Goal: Task Accomplishment & Management: Manage account settings

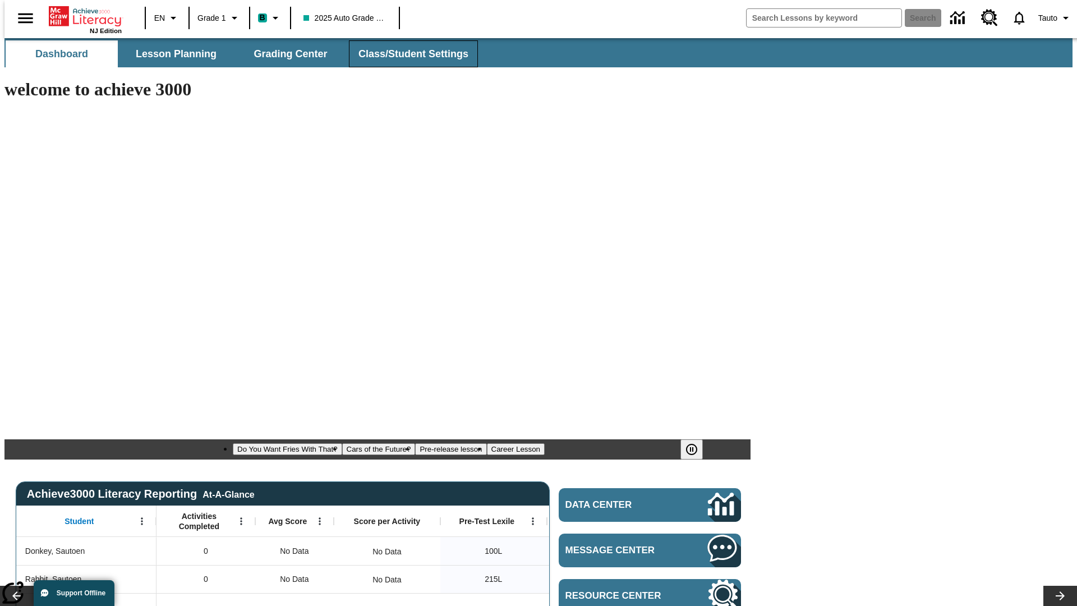
click at [407, 54] on span "Class/Student Settings" at bounding box center [413, 54] width 110 height 13
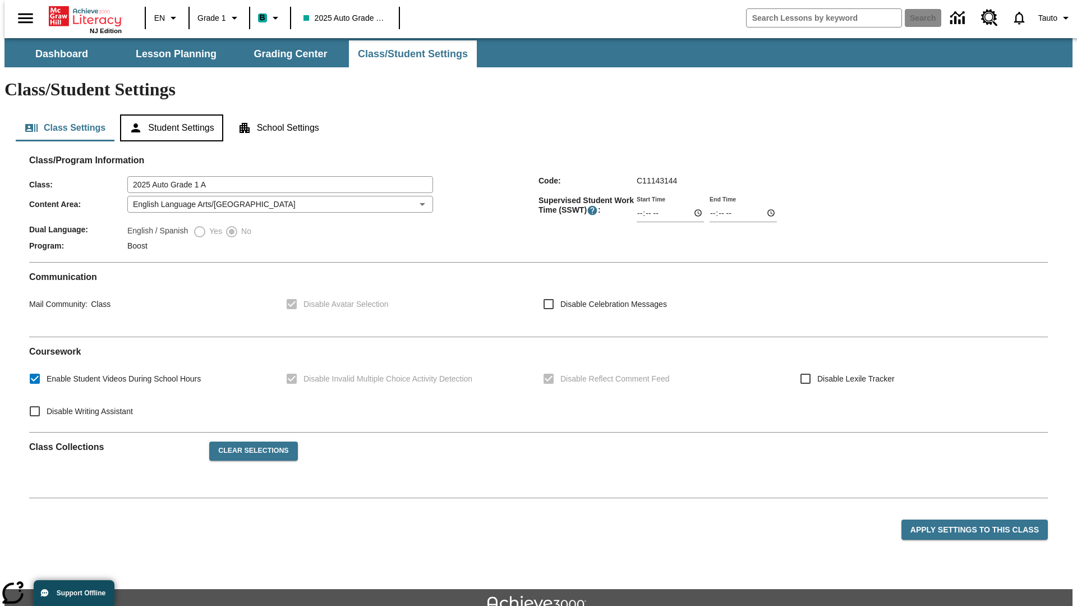
click at [169, 114] on button "Student Settings" at bounding box center [171, 127] width 103 height 27
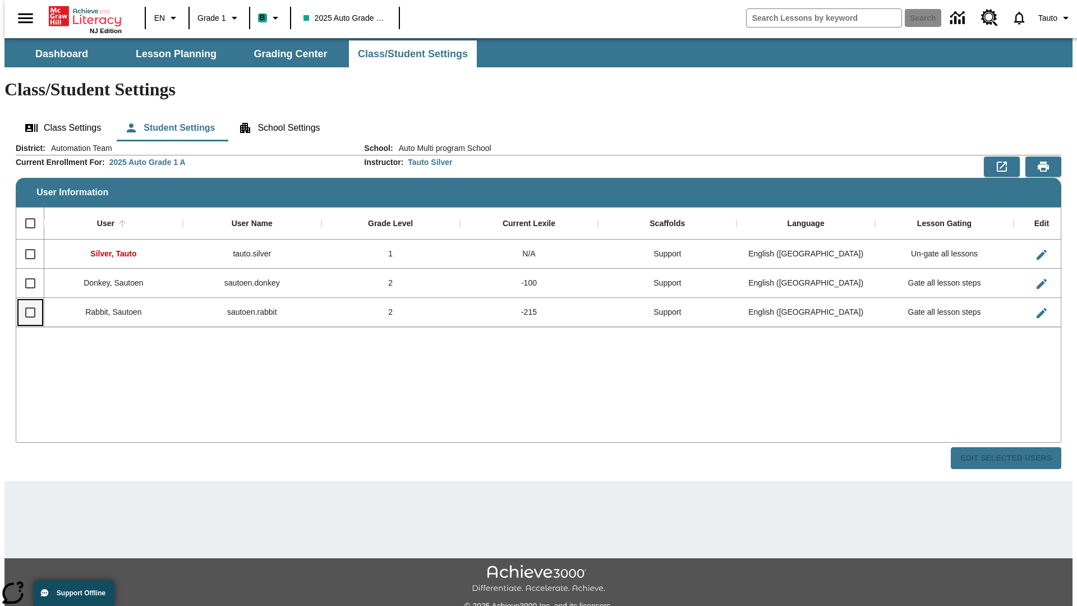
click at [25, 301] on input "Select row" at bounding box center [31, 313] width 24 height 24
checkbox input "true"
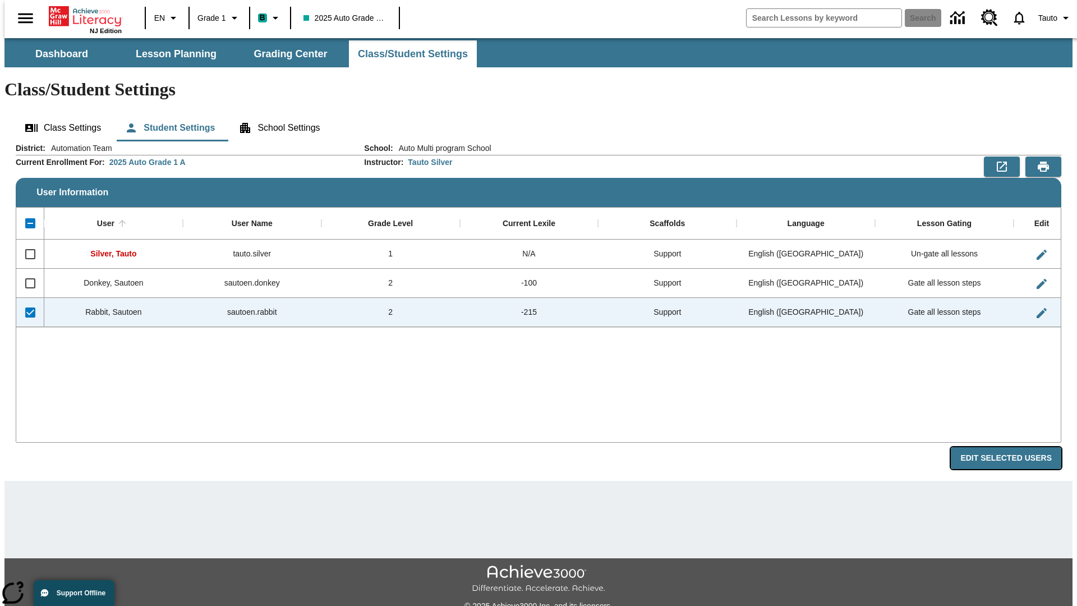
click at [1015, 447] on button "Edit Selected Users" at bounding box center [1006, 458] width 111 height 22
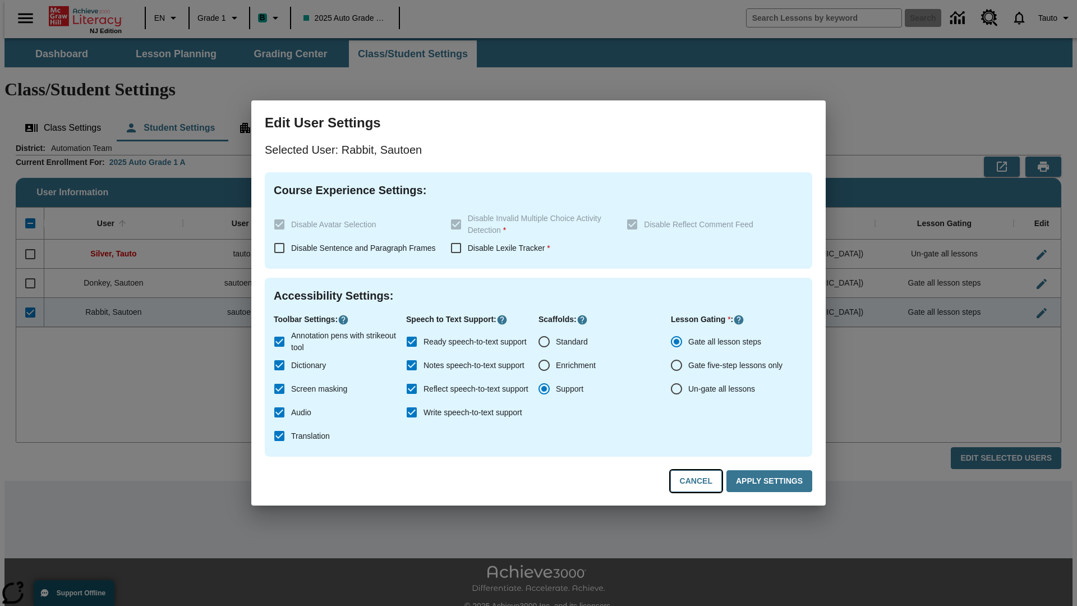
click at [701, 481] on button "Cancel" at bounding box center [696, 481] width 52 height 22
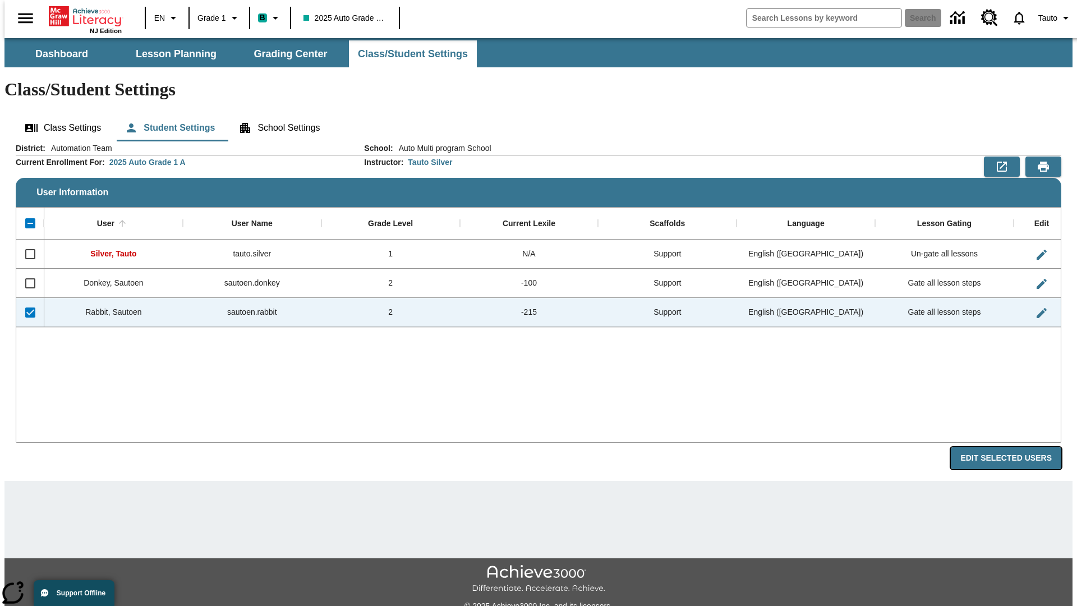
click at [1015, 447] on button "Edit Selected Users" at bounding box center [1006, 458] width 111 height 22
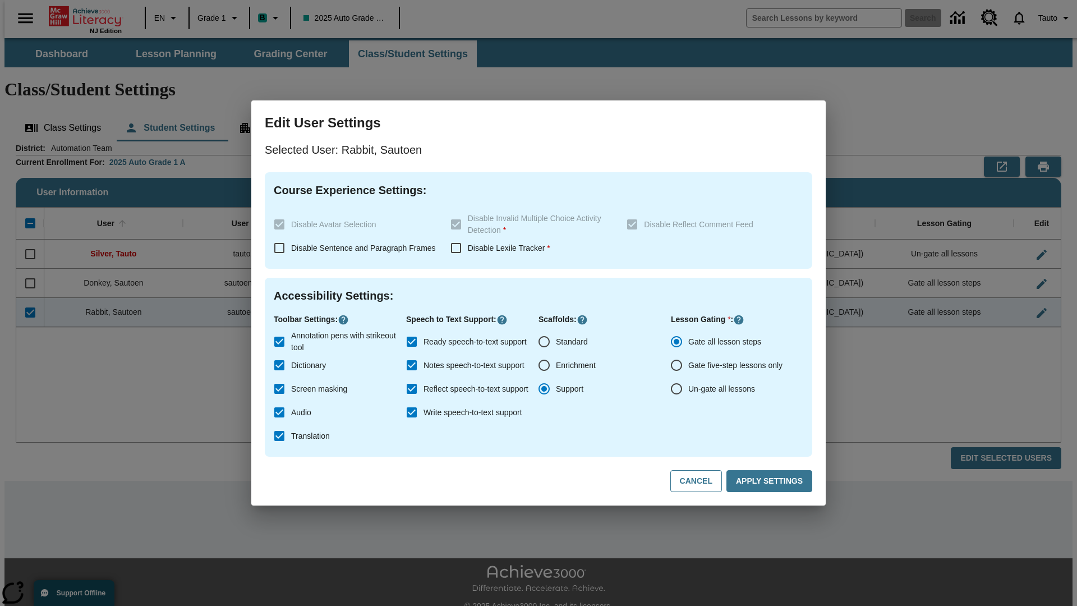
click at [412, 342] on input "Ready speech-to-text support" at bounding box center [412, 342] width 24 height 24
checkbox input "false"
click at [771, 481] on button "Apply Settings" at bounding box center [769, 481] width 86 height 22
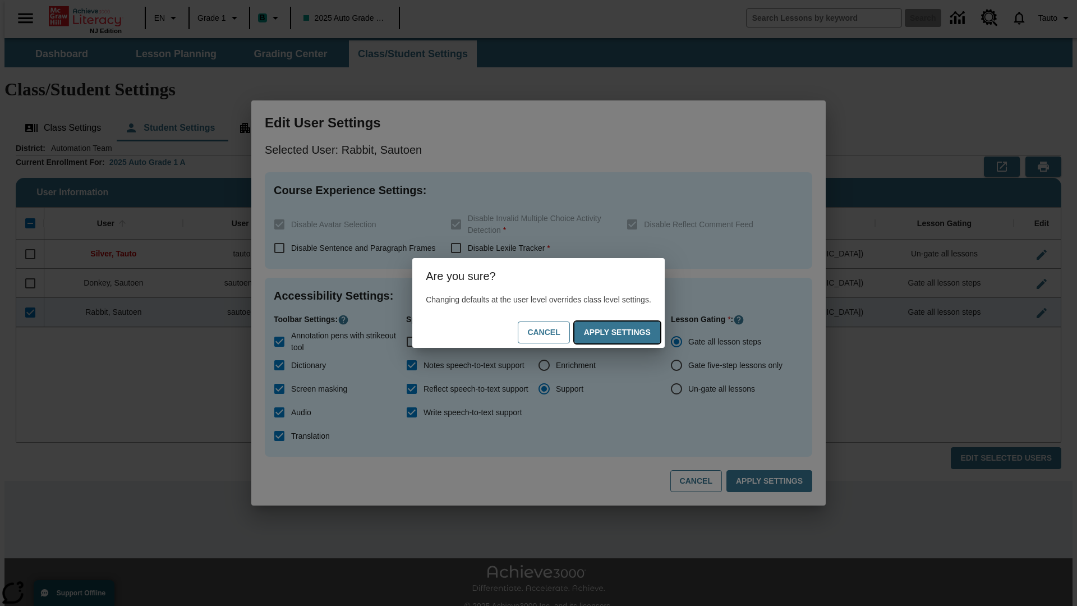
click at [628, 332] on button "Apply Settings" at bounding box center [617, 332] width 86 height 22
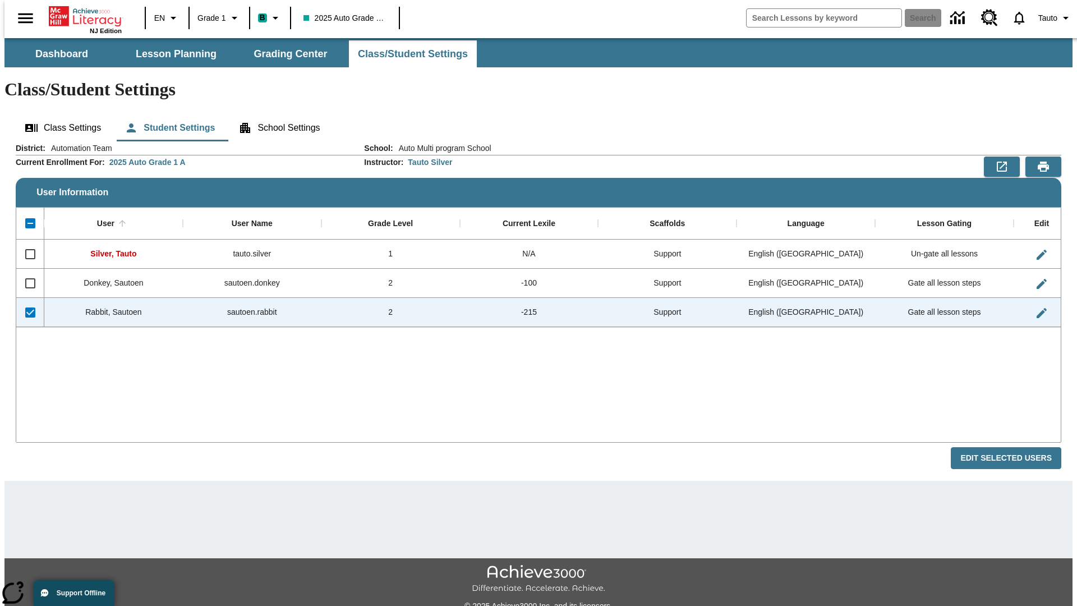
checkbox input "false"
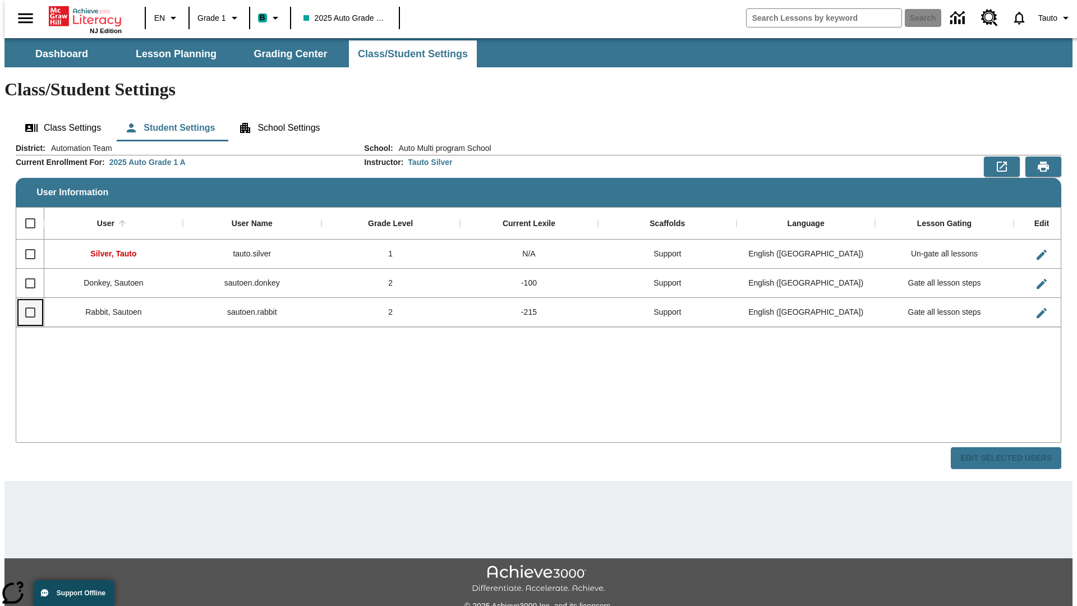
click at [25, 301] on input "Select row" at bounding box center [31, 313] width 24 height 24
checkbox input "true"
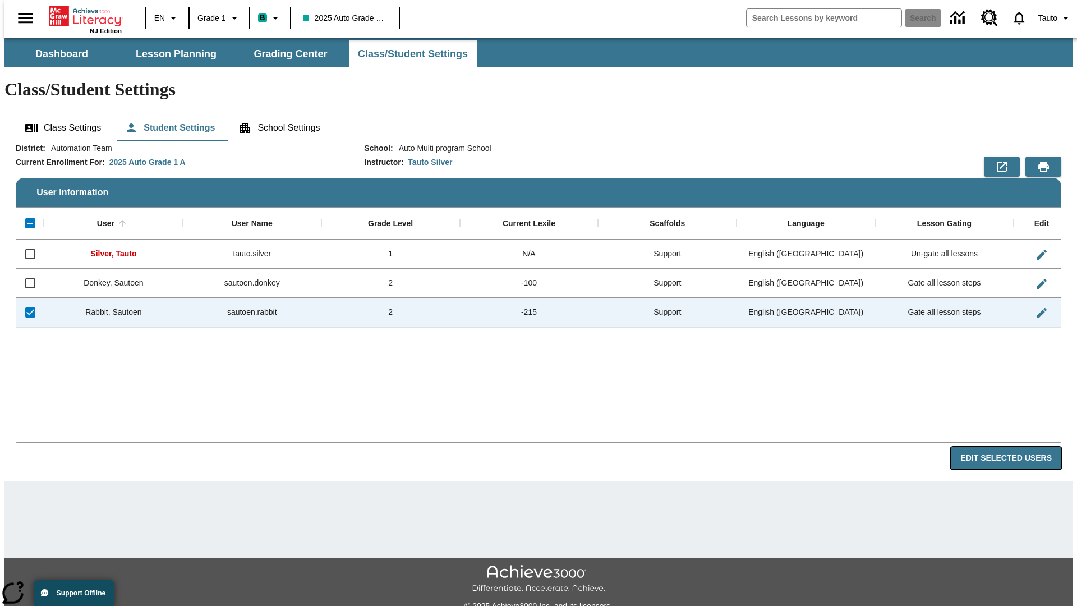
click at [1015, 447] on button "Edit Selected Users" at bounding box center [1006, 458] width 111 height 22
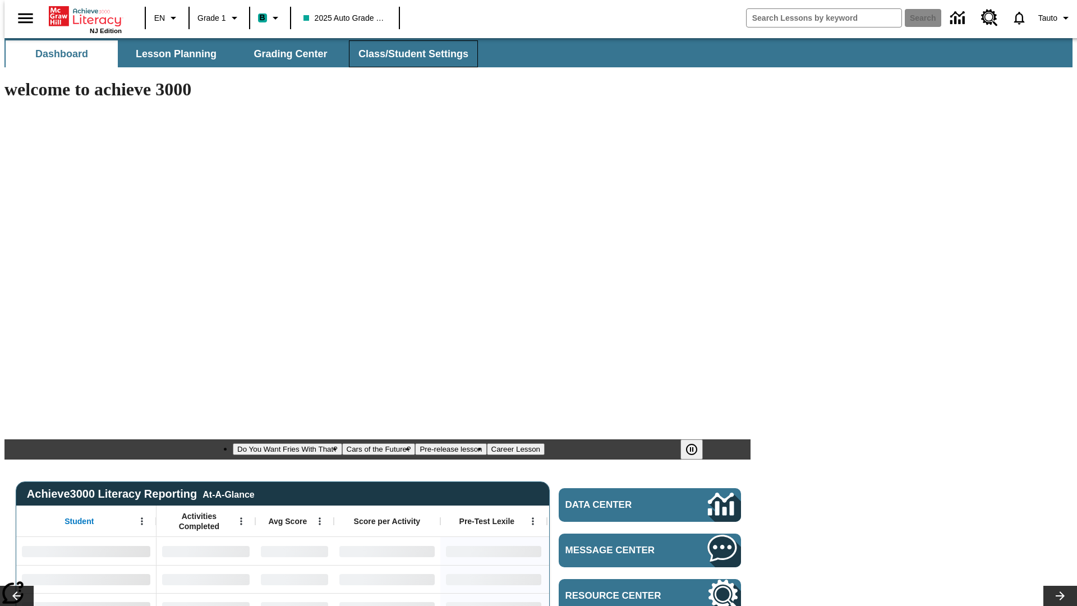
click at [407, 54] on span "Class/Student Settings" at bounding box center [413, 54] width 110 height 13
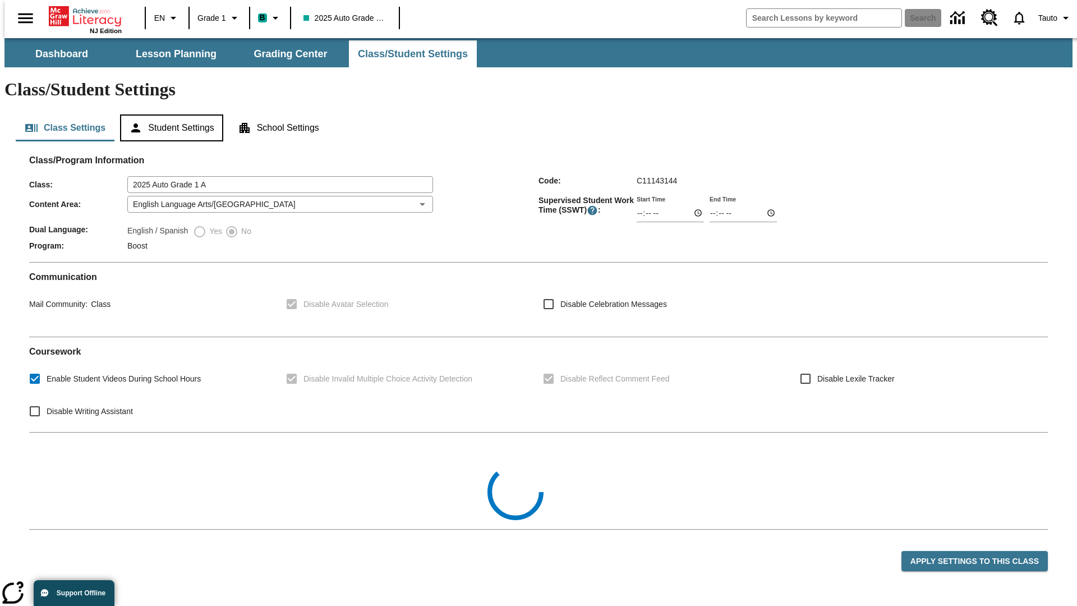
click at [169, 114] on button "Student Settings" at bounding box center [171, 127] width 103 height 27
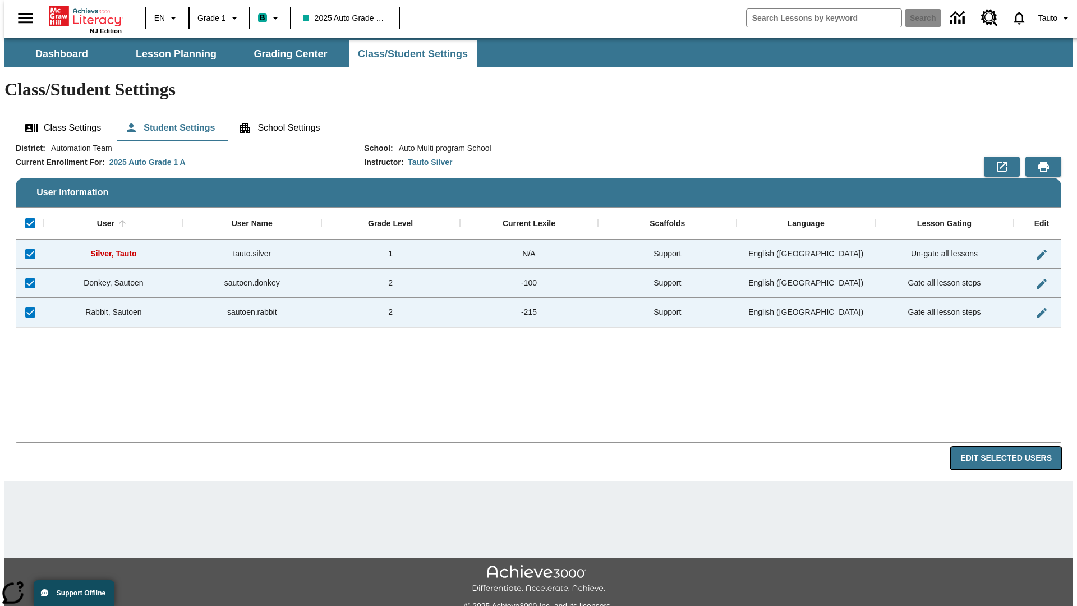
click at [1015, 447] on button "Edit Selected Users" at bounding box center [1006, 458] width 111 height 22
